Goal: Check status: Check status

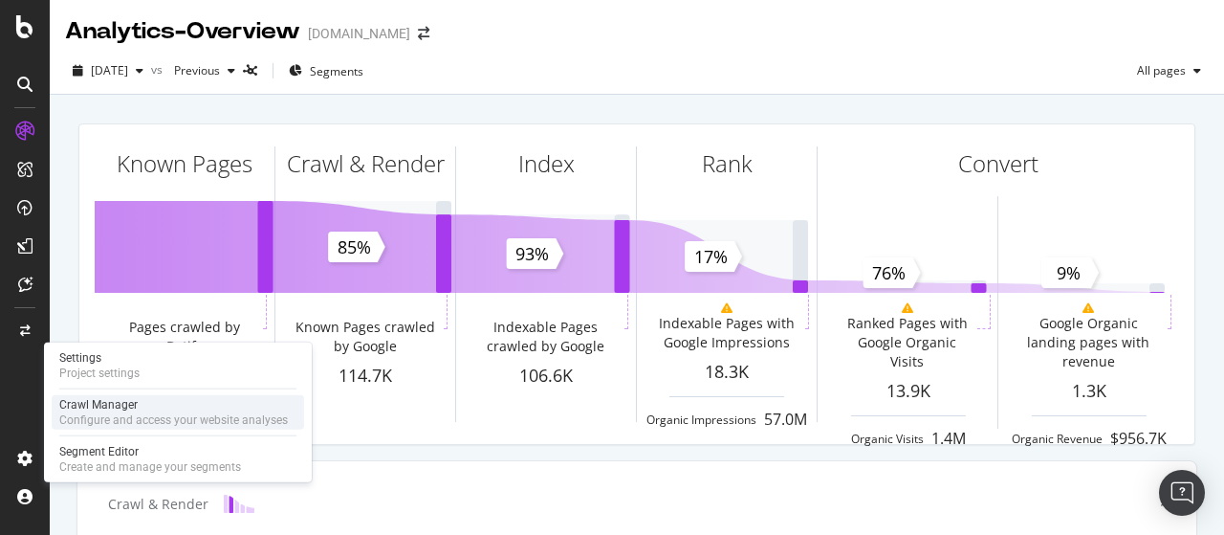
click at [119, 396] on div "Crawl Manager Configure and access your website analyses" at bounding box center [178, 412] width 252 height 34
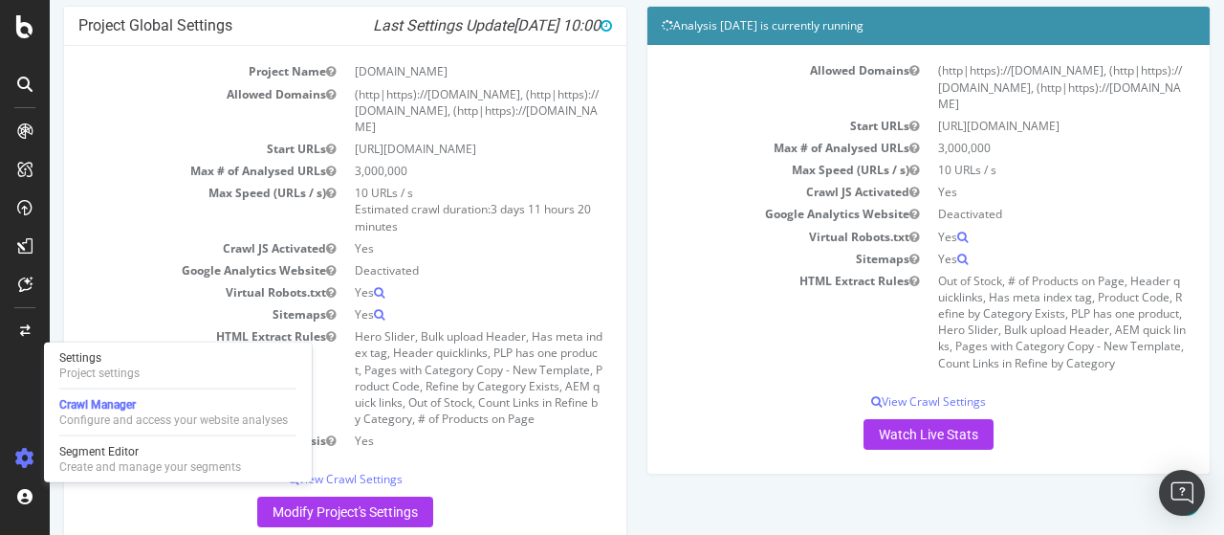
scroll to position [146, 0]
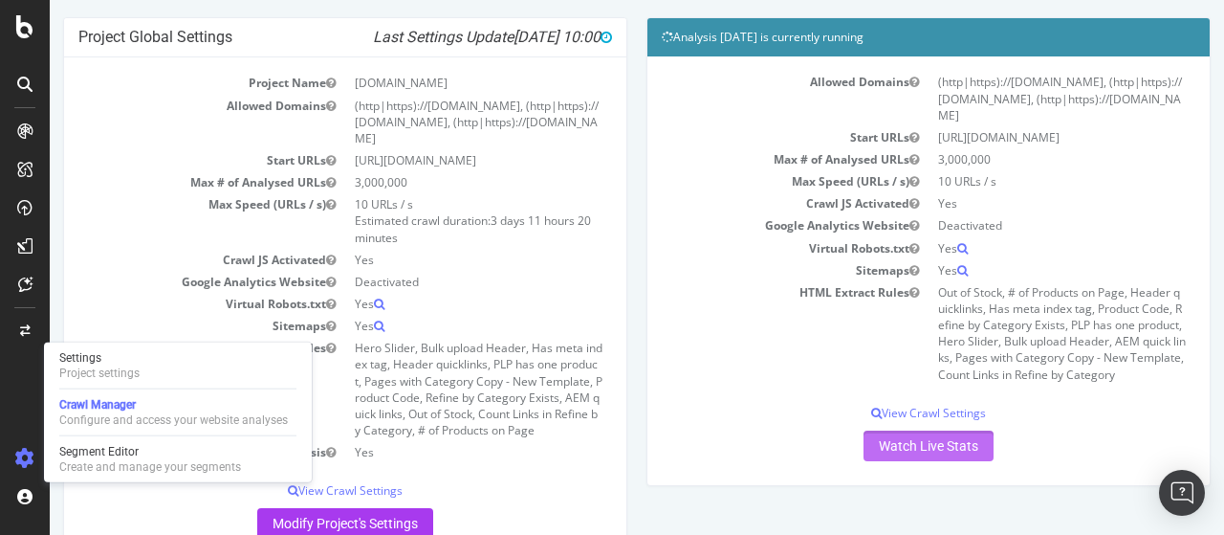
click at [906, 441] on link "Watch Live Stats" at bounding box center [928, 445] width 130 height 31
